Goal: Information Seeking & Learning: Understand process/instructions

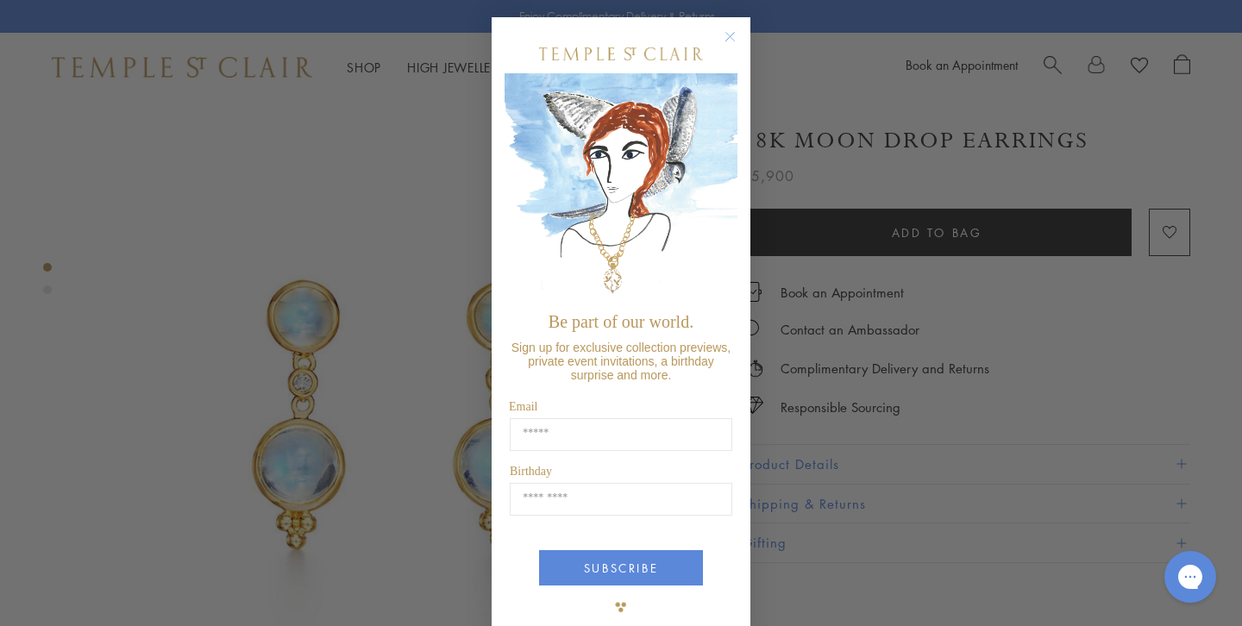
click at [728, 31] on circle "Close dialog" at bounding box center [730, 37] width 21 height 21
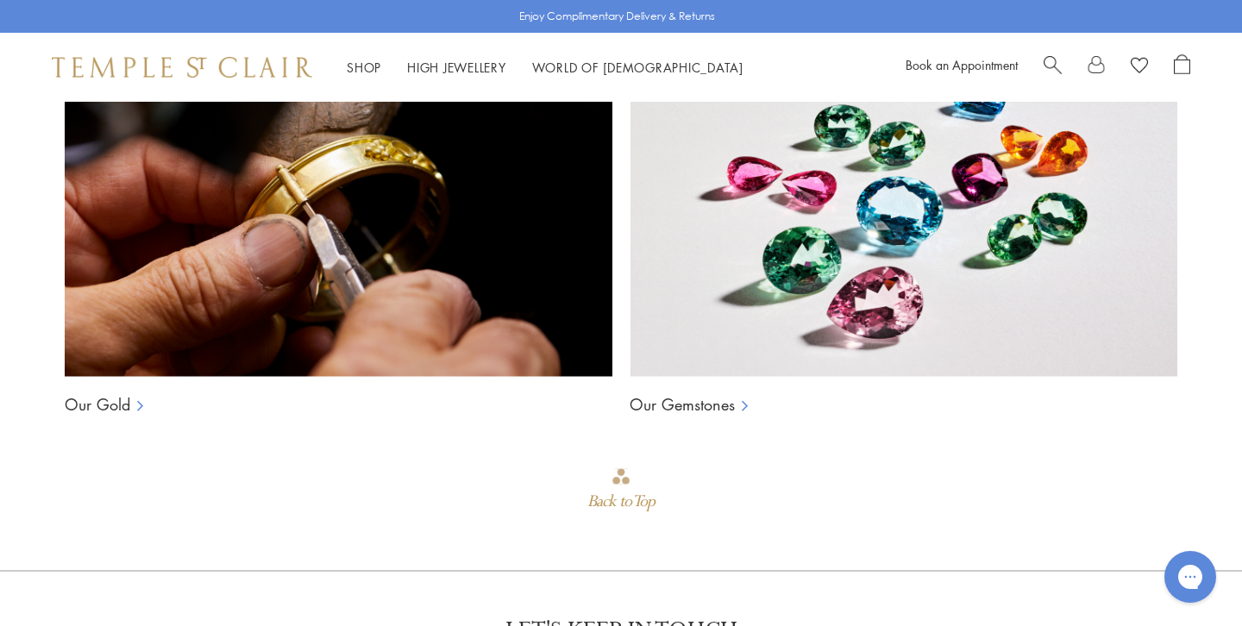
scroll to position [1925, 0]
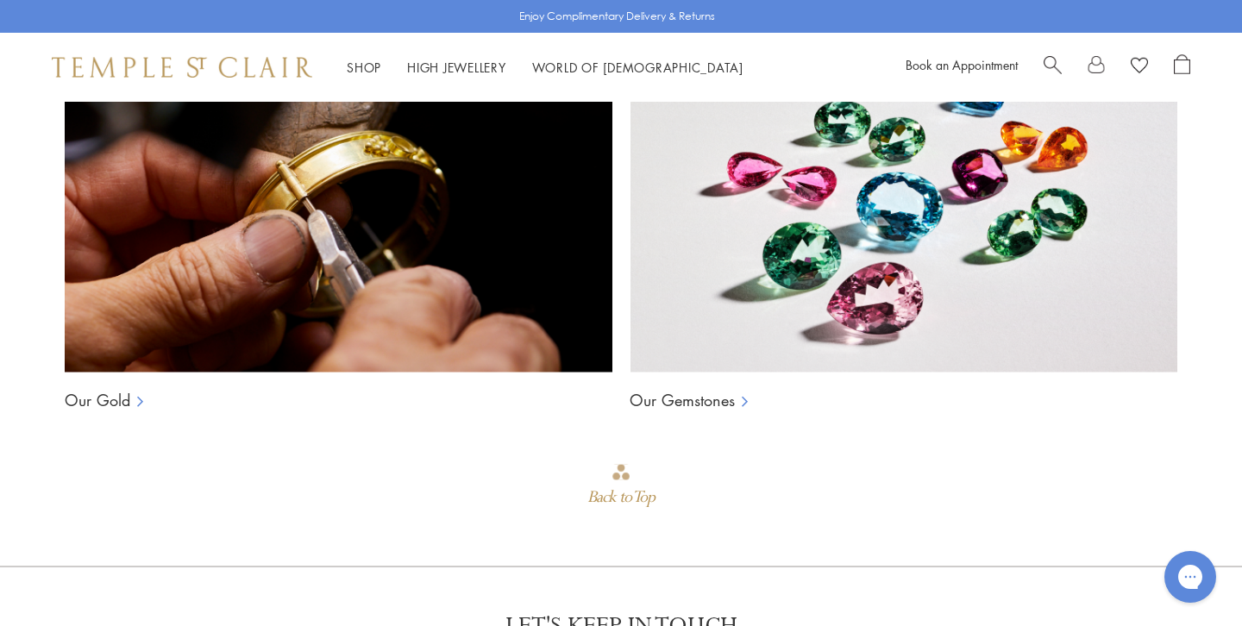
click at [747, 393] on icon at bounding box center [745, 401] width 17 height 17
click at [731, 390] on link "Our Gemstones" at bounding box center [681, 400] width 105 height 21
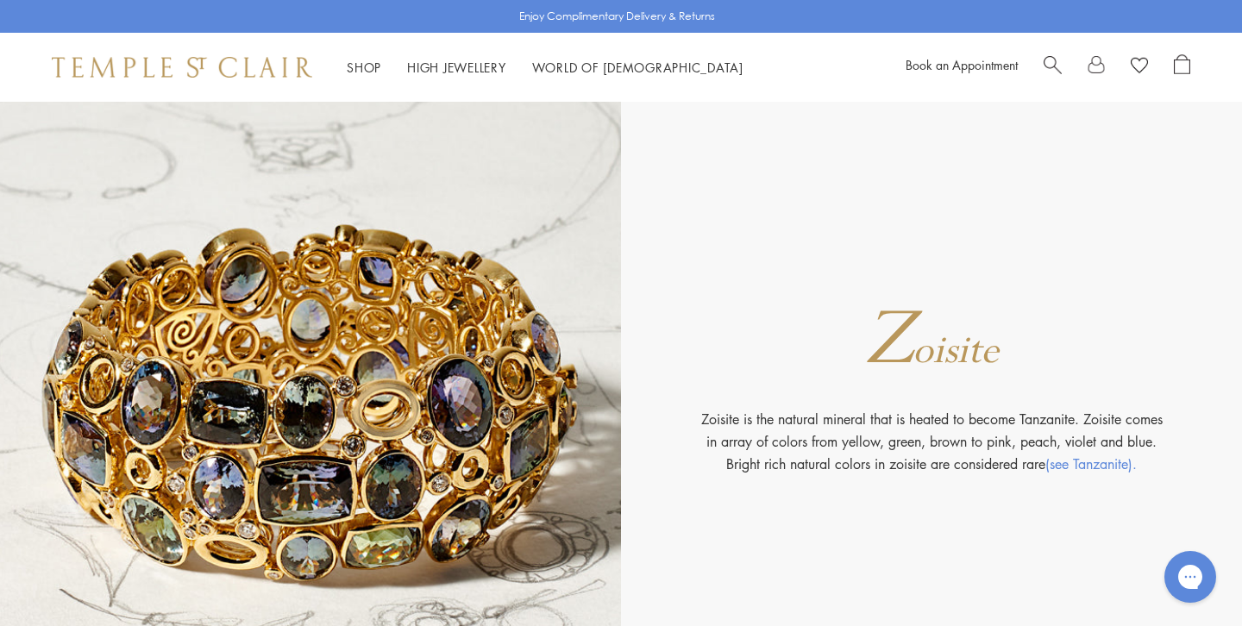
scroll to position [20909, 0]
